Goal: Task Accomplishment & Management: Use online tool/utility

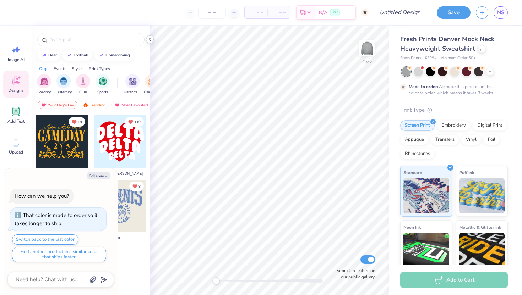
click at [149, 39] on icon at bounding box center [150, 40] width 6 height 6
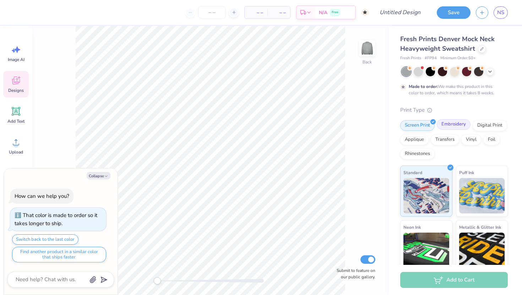
click at [445, 128] on div "Embroidery" at bounding box center [454, 124] width 34 height 11
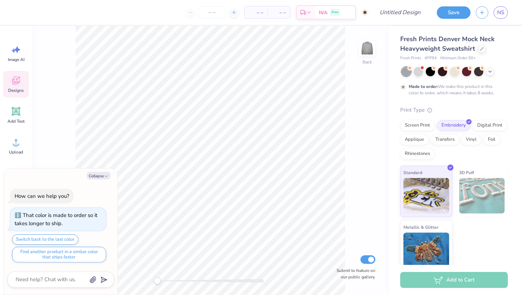
click at [508, 9] on div "Save NS" at bounding box center [476, 12] width 91 height 25
click at [500, 16] on span "NS" at bounding box center [500, 13] width 7 height 8
type textarea "x"
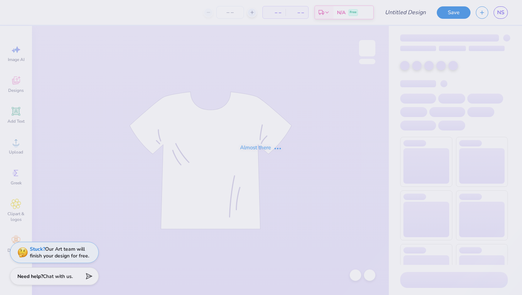
type input "sardine"
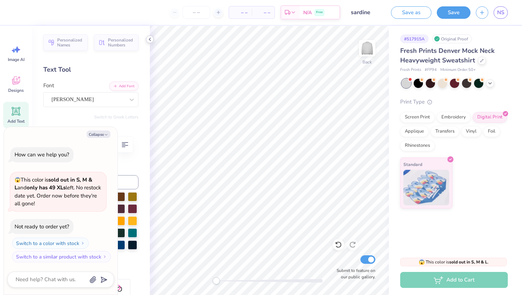
click at [149, 42] on icon at bounding box center [150, 40] width 6 height 6
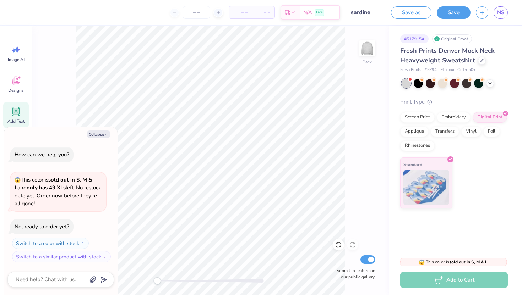
click at [64, 105] on div "Back Submit to feature on our public gallery." at bounding box center [210, 161] width 357 height 270
click at [102, 131] on button "Collapse" at bounding box center [99, 134] width 24 height 7
type textarea "x"
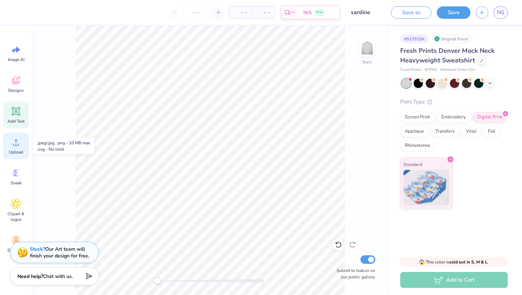
click at [19, 146] on icon at bounding box center [16, 142] width 11 height 11
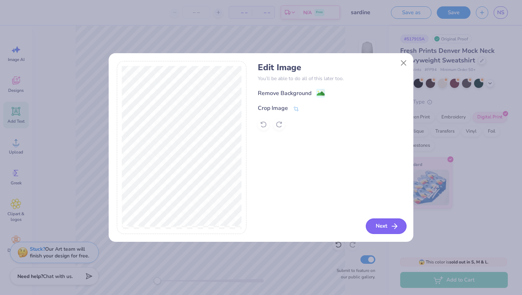
click at [383, 224] on button "Next" at bounding box center [386, 227] width 41 height 16
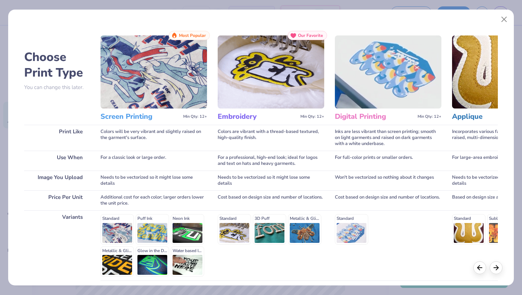
scroll to position [59, 0]
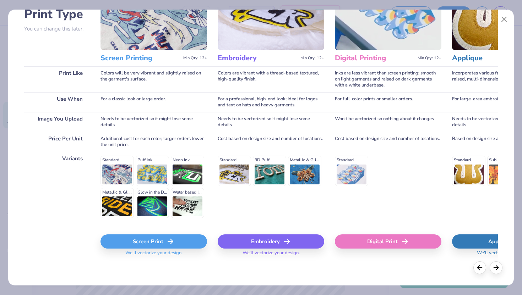
click at [152, 245] on div "Screen Print" at bounding box center [153, 242] width 107 height 14
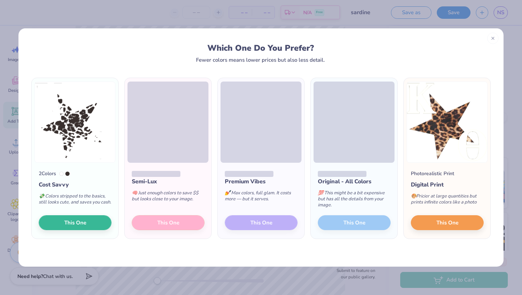
click at [318, 278] on div "Which One Do You Prefer? Fewer colors means lower prices but also less detail. …" at bounding box center [261, 147] width 522 height 295
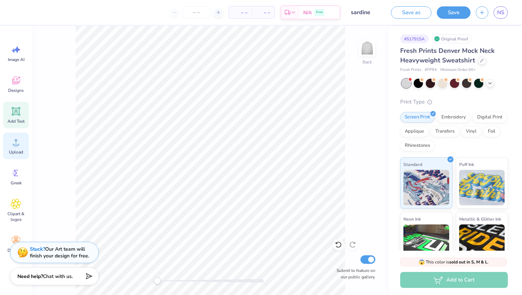
click at [13, 149] on div "Upload" at bounding box center [16, 146] width 26 height 27
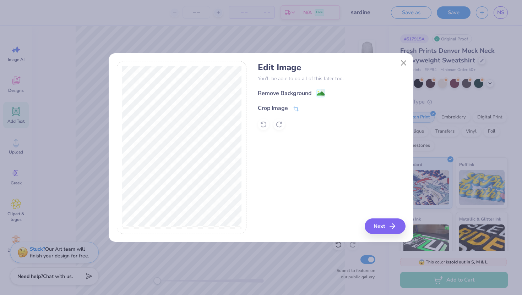
click at [396, 235] on div "Edit Image You’ll be able to do all of this later too. Remove Background Crop I…" at bounding box center [261, 151] width 305 height 181
click at [383, 224] on button "Next" at bounding box center [386, 227] width 41 height 16
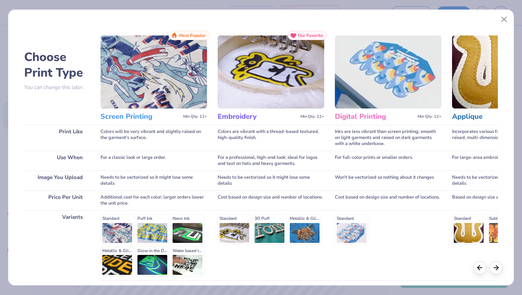
click at [157, 226] on div "Standard Puff Ink Neon Ink Metallic & Glitter Ink Glow in the Dark Ink Water ba…" at bounding box center [153, 245] width 107 height 62
click at [154, 227] on div "Standard Puff Ink Neon Ink Metallic & Glitter Ink Glow in the Dark Ink Water ba…" at bounding box center [153, 245] width 107 height 62
click at [126, 227] on div "Standard Puff Ink Neon Ink Metallic & Glitter Ink Glow in the Dark Ink Water ba…" at bounding box center [153, 245] width 107 height 62
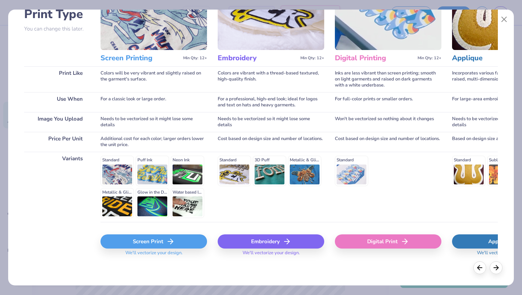
click at [124, 243] on div "Screen Print" at bounding box center [153, 242] width 107 height 14
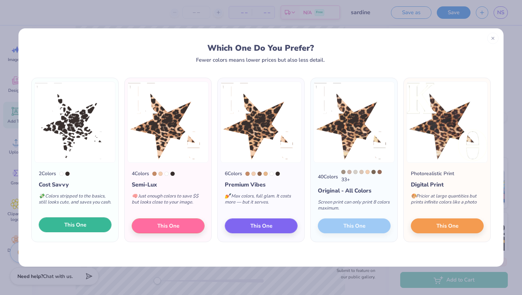
click at [74, 224] on span "This One" at bounding box center [75, 225] width 22 height 8
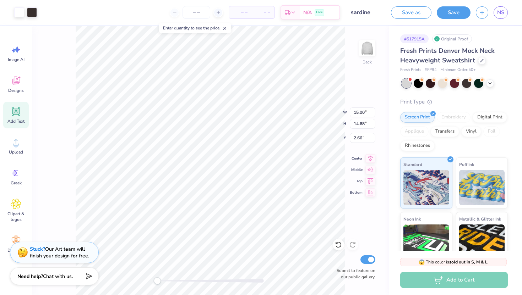
type input "10.77"
type input "10.54"
type input "0.50"
type input "11.66"
type input "11.41"
